Goal: Navigation & Orientation: Go to known website

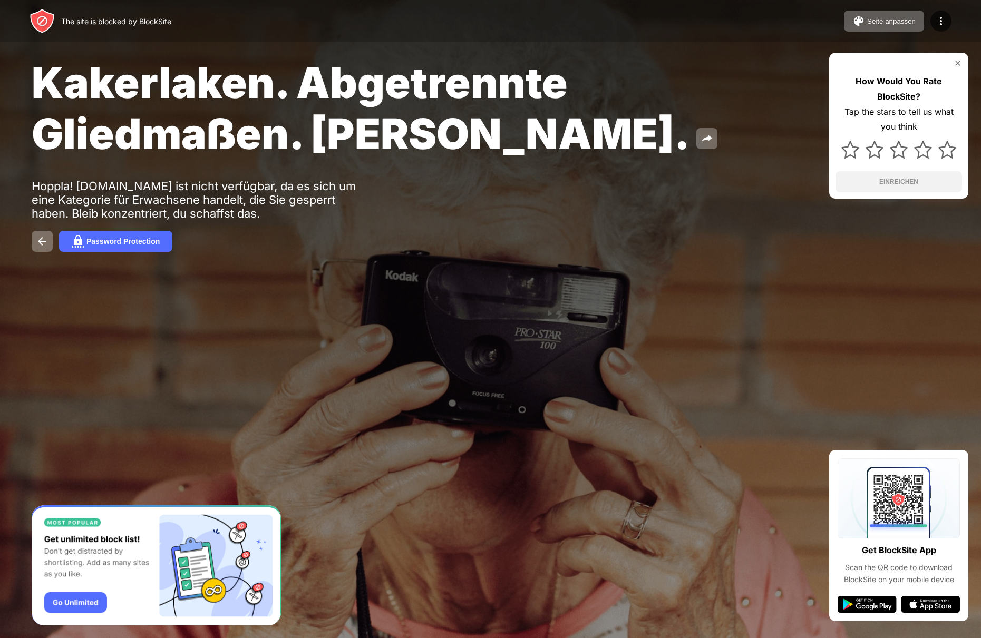
click at [961, 66] on img at bounding box center [958, 63] width 8 height 8
